Goal: Information Seeking & Learning: Learn about a topic

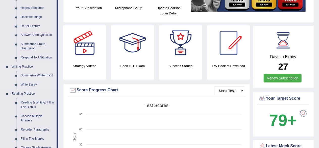
scroll to position [76, 0]
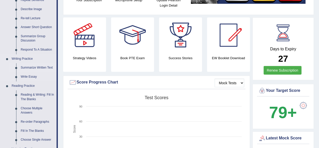
click at [41, 66] on link "Summarize Written Text" at bounding box center [37, 67] width 38 height 9
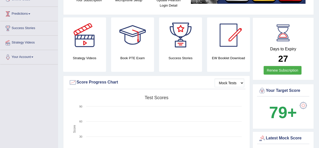
scroll to position [79, 0]
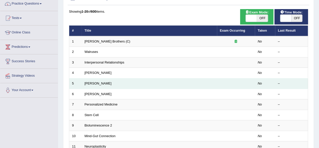
scroll to position [51, 0]
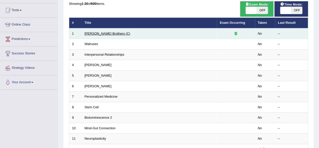
click at [97, 32] on link "Wright Brothers (C)" at bounding box center [108, 34] width 46 height 4
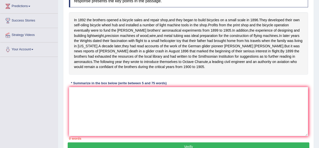
scroll to position [76, 0]
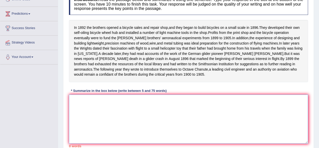
click at [99, 111] on textarea at bounding box center [188, 118] width 239 height 49
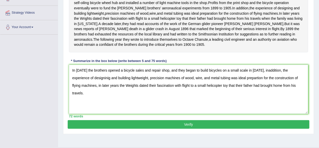
scroll to position [117, 0]
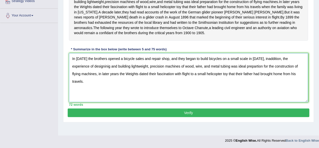
click at [261, 62] on textarea "In 1892 the brothers opened a bicycle sales and repair shop, and they began to …" at bounding box center [188, 77] width 239 height 49
click at [303, 70] on textarea "In 1892 the brothers opened a bicycle sales and repair shop, and they began to …" at bounding box center [188, 77] width 239 height 49
click at [109, 78] on textarea "In 1892 the brothers opened a bicycle sales and repair shop, and they began to …" at bounding box center [188, 77] width 239 height 49
click at [112, 76] on textarea "In 1892 the brothers opened a bicycle sales and repair shop, and they began to …" at bounding box center [188, 77] width 239 height 49
click at [152, 78] on textarea "In 1892 the brothers opened a bicycle sales and repair shop, and they began to …" at bounding box center [188, 77] width 239 height 49
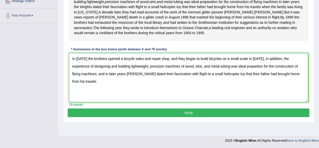
type textarea "In 1892 the brothers opened a bicycle sales and repair shop, and they began to …"
click at [186, 114] on button "Verify" at bounding box center [189, 112] width 242 height 9
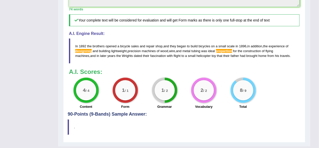
scroll to position [218, 0]
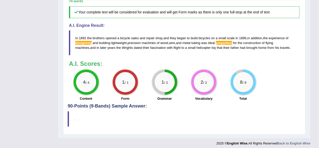
click at [300, 90] on div "4 / 4 Content 1 / 1 Form 1 / 2 Grammar 2 / 2 Vocabulary 8 / 9 Total" at bounding box center [184, 85] width 236 height 33
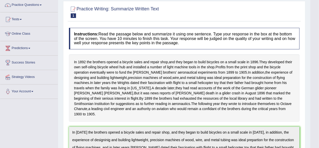
scroll to position [0, 0]
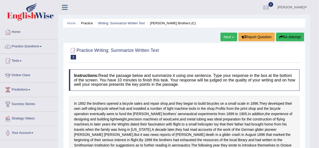
click at [290, 37] on button "Re-Attempt" at bounding box center [290, 37] width 28 height 9
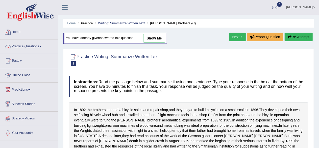
click at [24, 44] on link "Practice Questions" at bounding box center [29, 45] width 58 height 13
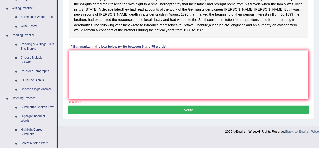
scroll to position [101, 0]
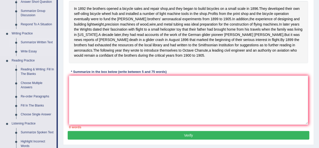
click at [32, 42] on link "Summarize Written Text" at bounding box center [37, 42] width 38 height 9
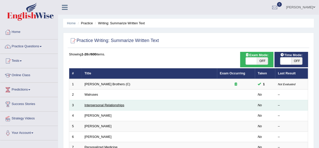
click at [118, 104] on link "Interpersonal Relationships" at bounding box center [105, 105] width 40 height 4
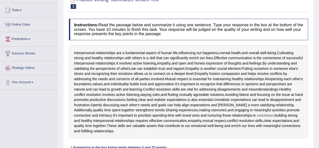
scroll to position [126, 0]
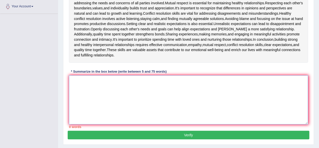
click at [97, 84] on textarea at bounding box center [188, 99] width 239 height 49
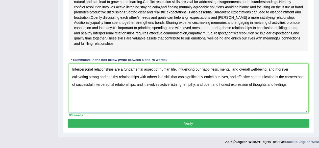
scroll to position [138, 0]
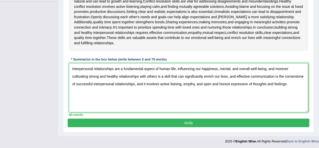
type textarea "Interpersonal relationships are a fundamental aspect of human life, influencing…"
click at [196, 121] on button "Verify" at bounding box center [189, 122] width 242 height 9
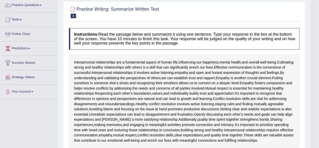
scroll to position [0, 0]
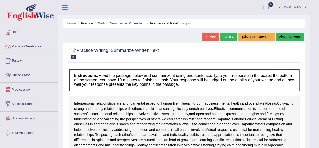
click at [38, 46] on link "Practice Questions" at bounding box center [29, 45] width 58 height 13
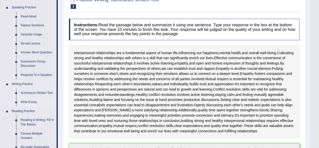
scroll to position [101, 0]
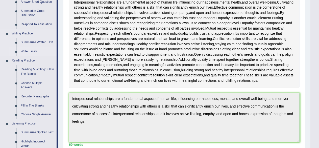
click at [30, 51] on link "Write Essay" at bounding box center [37, 51] width 38 height 9
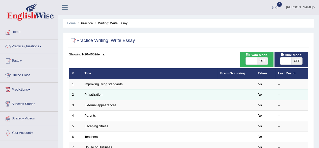
click at [96, 93] on link "Privatization" at bounding box center [94, 94] width 18 height 4
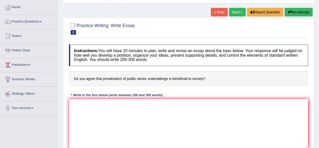
scroll to position [20, 0]
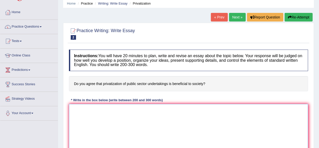
click at [85, 111] on textarea at bounding box center [188, 128] width 239 height 49
paste textarea "The increasing influence of (essay topic) on our lives has ignited numerous dis…"
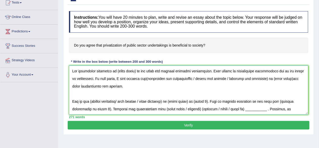
scroll to position [51, 0]
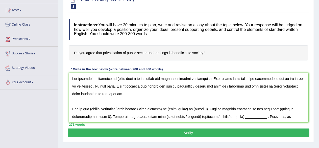
click at [134, 77] on textarea at bounding box center [188, 97] width 239 height 49
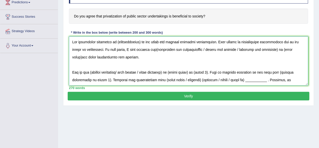
scroll to position [76, 0]
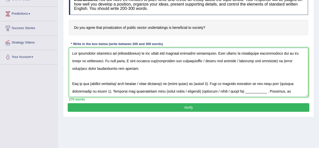
click at [117, 53] on textarea at bounding box center [188, 72] width 239 height 49
click at [140, 59] on textarea at bounding box center [188, 72] width 239 height 49
drag, startPoint x: 263, startPoint y: 59, endPoint x: 265, endPoint y: 63, distance: 4.6
click at [263, 59] on textarea at bounding box center [188, 72] width 239 height 49
click at [286, 60] on textarea at bounding box center [188, 72] width 239 height 49
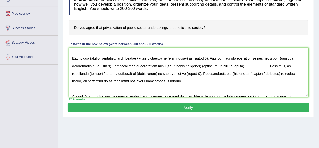
scroll to position [0, 0]
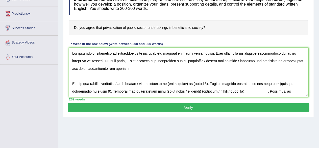
drag, startPoint x: 284, startPoint y: 59, endPoint x: 266, endPoint y: 64, distance: 18.2
click at [266, 64] on textarea at bounding box center [188, 72] width 239 height 49
click at [91, 79] on textarea at bounding box center [188, 72] width 239 height 49
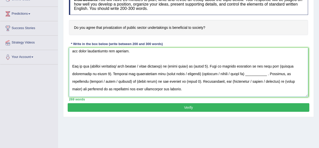
scroll to position [25, 0]
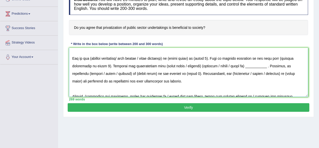
click at [174, 57] on textarea at bounding box center [188, 72] width 239 height 49
drag, startPoint x: 172, startPoint y: 57, endPoint x: 184, endPoint y: 72, distance: 19.2
click at [173, 59] on textarea at bounding box center [188, 72] width 239 height 49
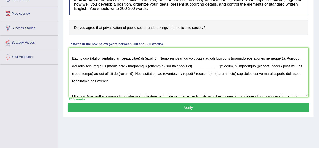
drag, startPoint x: 147, startPoint y: 58, endPoint x: 161, endPoint y: 66, distance: 16.0
click at [152, 61] on textarea at bounding box center [188, 72] width 239 height 49
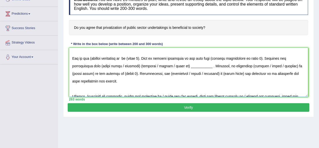
paste textarea "privitization"
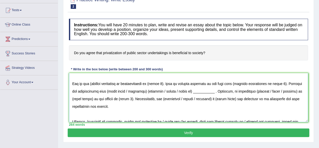
click at [91, 84] on textarea at bounding box center [188, 97] width 239 height 49
click at [121, 83] on textarea at bounding box center [188, 97] width 239 height 49
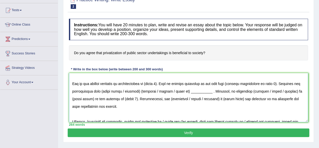
click at [159, 83] on textarea at bounding box center [188, 97] width 239 height 49
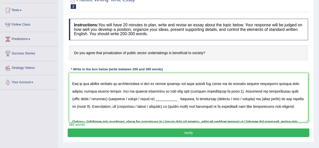
click at [116, 90] on textarea at bounding box center [188, 97] width 239 height 49
click at [226, 90] on textarea at bounding box center [188, 97] width 239 height 49
click at [228, 91] on textarea at bounding box center [188, 97] width 239 height 49
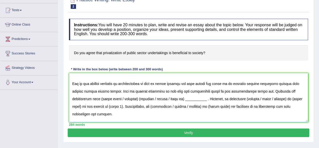
click at [139, 98] on textarea at bounding box center [188, 97] width 239 height 49
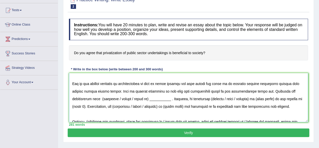
paste textarea "privitization"
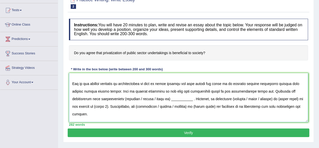
click at [153, 97] on textarea at bounding box center [188, 97] width 239 height 49
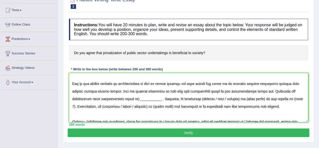
click at [136, 97] on textarea at bounding box center [188, 97] width 239 height 49
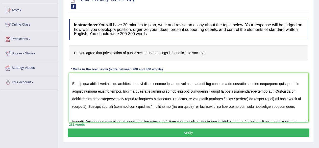
click at [245, 98] on textarea at bounding box center [188, 97] width 239 height 49
click at [241, 98] on textarea at bounding box center [188, 97] width 239 height 49
paste textarea "privitization"
drag, startPoint x: 274, startPoint y: 98, endPoint x: 282, endPoint y: 107, distance: 12.7
click at [274, 98] on textarea at bounding box center [188, 97] width 239 height 49
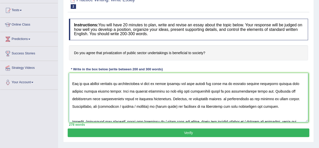
click at [154, 105] on textarea at bounding box center [188, 97] width 239 height 49
drag, startPoint x: 147, startPoint y: 105, endPoint x: 173, endPoint y: 147, distance: 49.5
click at [147, 106] on textarea at bounding box center [188, 97] width 239 height 49
paste textarea "privitization"
click at [229, 105] on textarea at bounding box center [188, 97] width 239 height 49
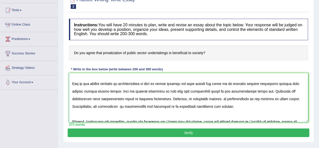
scroll to position [27, 0]
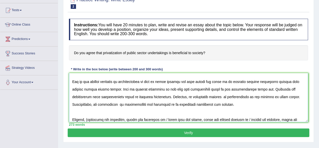
click at [222, 104] on textarea at bounding box center [188, 97] width 239 height 49
click at [231, 102] on textarea at bounding box center [188, 97] width 239 height 49
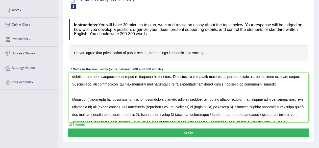
scroll to position [58, 0]
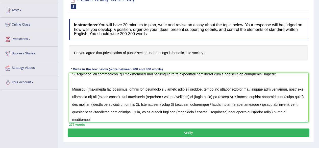
click at [89, 88] on textarea at bounding box center [188, 97] width 239 height 49
click at [197, 88] on textarea at bounding box center [188, 97] width 239 height 49
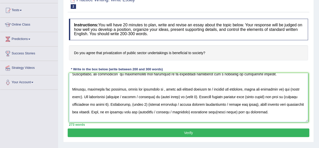
paste textarea "privitization"
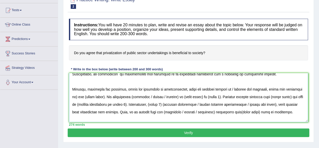
click at [258, 88] on textarea at bounding box center [188, 97] width 239 height 49
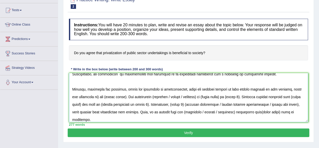
click at [281, 89] on textarea at bounding box center [188, 97] width 239 height 49
click at [118, 95] on textarea at bounding box center [188, 97] width 239 height 49
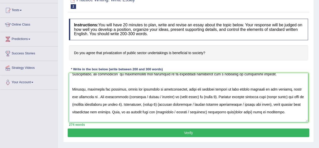
paste textarea "privitization"
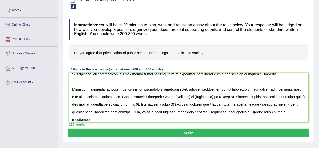
drag, startPoint x: 281, startPoint y: 88, endPoint x: 290, endPoint y: 102, distance: 16.4
click at [281, 88] on textarea at bounding box center [188, 97] width 239 height 49
drag, startPoint x: 280, startPoint y: 87, endPoint x: 286, endPoint y: 95, distance: 10.2
click at [281, 87] on textarea at bounding box center [188, 97] width 239 height 49
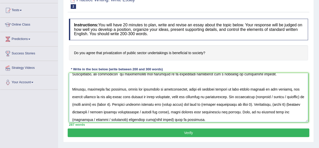
click at [217, 96] on textarea at bounding box center [188, 97] width 239 height 49
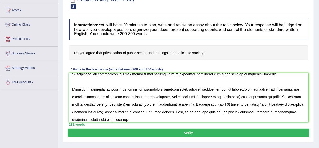
click at [233, 95] on textarea at bounding box center [188, 97] width 239 height 49
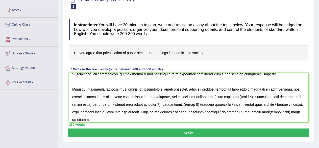
drag, startPoint x: 229, startPoint y: 95, endPoint x: 234, endPoint y: 109, distance: 14.5
click at [229, 97] on textarea at bounding box center [188, 97] width 239 height 49
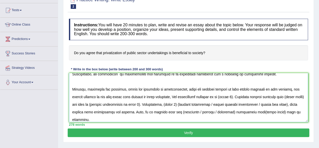
paste textarea "privitization"
drag, startPoint x: 245, startPoint y: 95, endPoint x: 256, endPoint y: 111, distance: 19.3
click at [245, 96] on textarea at bounding box center [188, 97] width 239 height 49
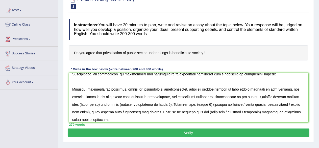
click at [92, 104] on textarea at bounding box center [188, 97] width 239 height 49
paste textarea "privitization"
drag, startPoint x: 157, startPoint y: 103, endPoint x: 170, endPoint y: 121, distance: 21.7
click at [158, 104] on textarea at bounding box center [188, 97] width 239 height 49
click at [130, 111] on textarea at bounding box center [188, 97] width 239 height 49
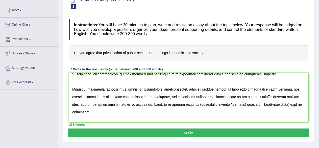
click at [229, 104] on textarea at bounding box center [188, 97] width 239 height 49
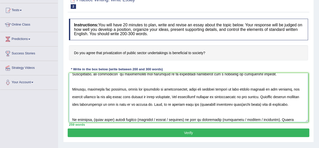
click at [181, 104] on textarea at bounding box center [188, 97] width 239 height 49
drag, startPoint x: 242, startPoint y: 104, endPoint x: 248, endPoint y: 112, distance: 10.0
click at [243, 106] on textarea at bounding box center [188, 97] width 239 height 49
paste textarea "privitization"
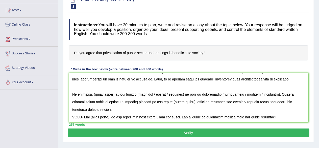
click at [113, 92] on textarea at bounding box center [188, 97] width 239 height 49
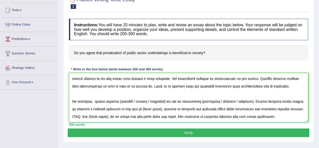
paste textarea "privitization"
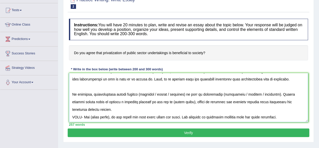
click at [135, 92] on textarea at bounding box center [188, 97] width 239 height 49
click at [179, 94] on textarea at bounding box center [188, 97] width 239 height 49
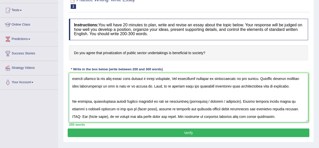
click at [182, 93] on textarea at bounding box center [188, 97] width 239 height 49
click at [229, 92] on textarea at bounding box center [188, 97] width 239 height 49
click at [108, 100] on textarea at bounding box center [188, 97] width 239 height 49
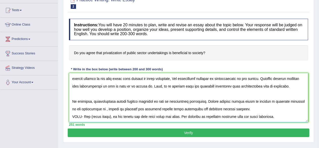
paste textarea "privitization"
drag, startPoint x: 288, startPoint y: 108, endPoint x: 76, endPoint y: 109, distance: 212.5
click at [76, 109] on textarea at bounding box center [188, 97] width 239 height 49
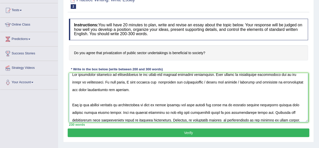
scroll to position [0, 0]
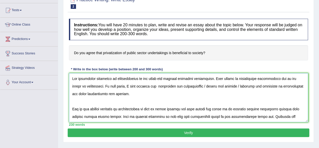
click at [93, 99] on textarea at bounding box center [188, 97] width 239 height 49
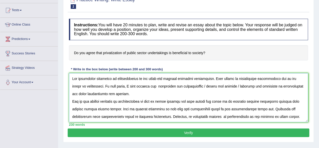
type textarea "The increasing influence of privitization on our lives has ignited numerous dis…"
click at [195, 132] on button "Verify" at bounding box center [189, 132] width 242 height 9
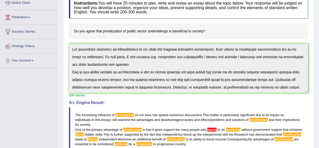
scroll to position [101, 0]
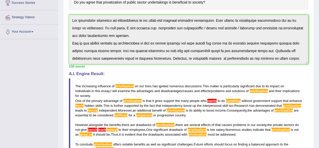
click at [175, 115] on span "country" at bounding box center [180, 115] width 11 height 4
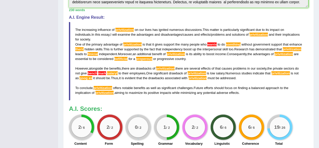
scroll to position [128, 0]
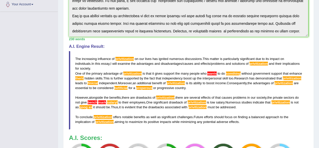
click at [129, 55] on blockquote "The increasing influence of privitization on our lives has ignited numerous dis…" at bounding box center [188, 90] width 239 height 78
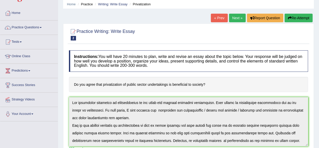
scroll to position [0, 0]
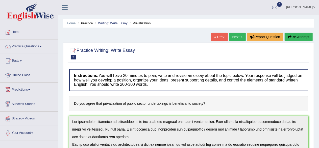
click at [17, 31] on link "Home" at bounding box center [29, 31] width 58 height 13
